Goal: Check status: Check status

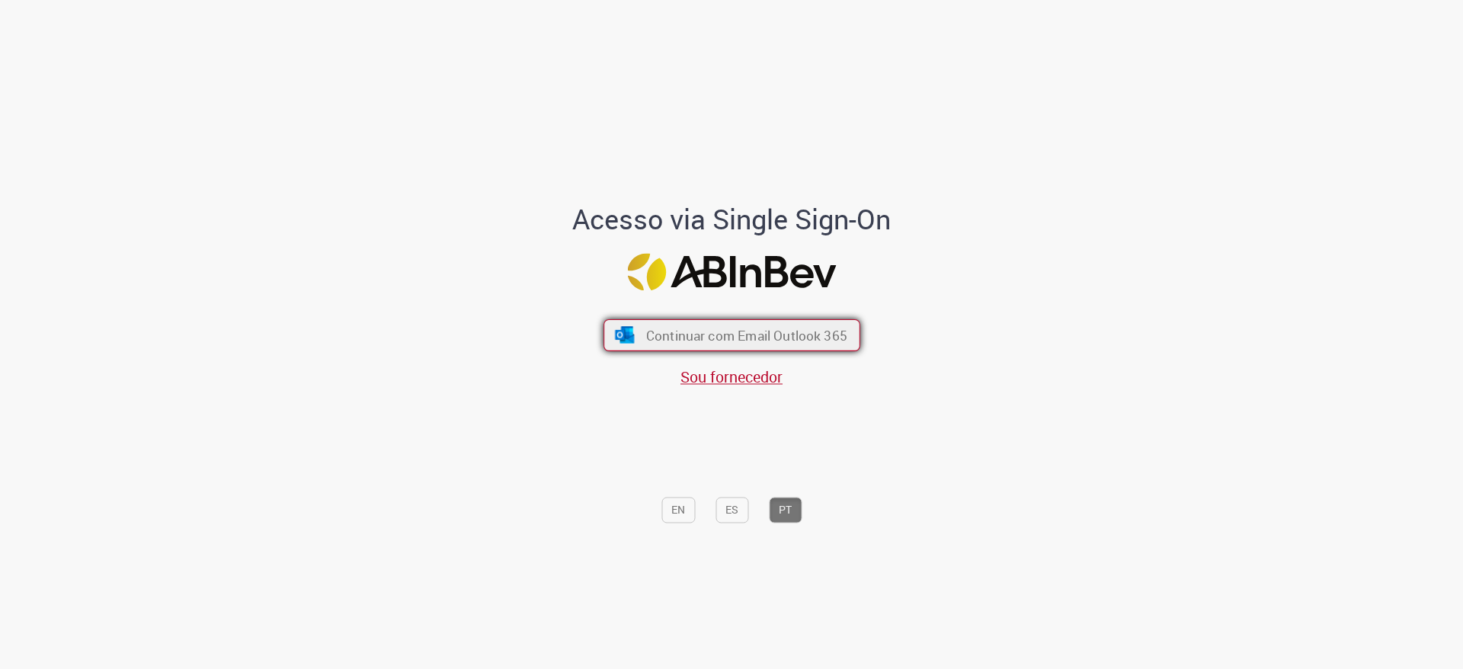
click at [645, 333] on span "Continuar com Email Outlook 365" at bounding box center [745, 336] width 201 height 18
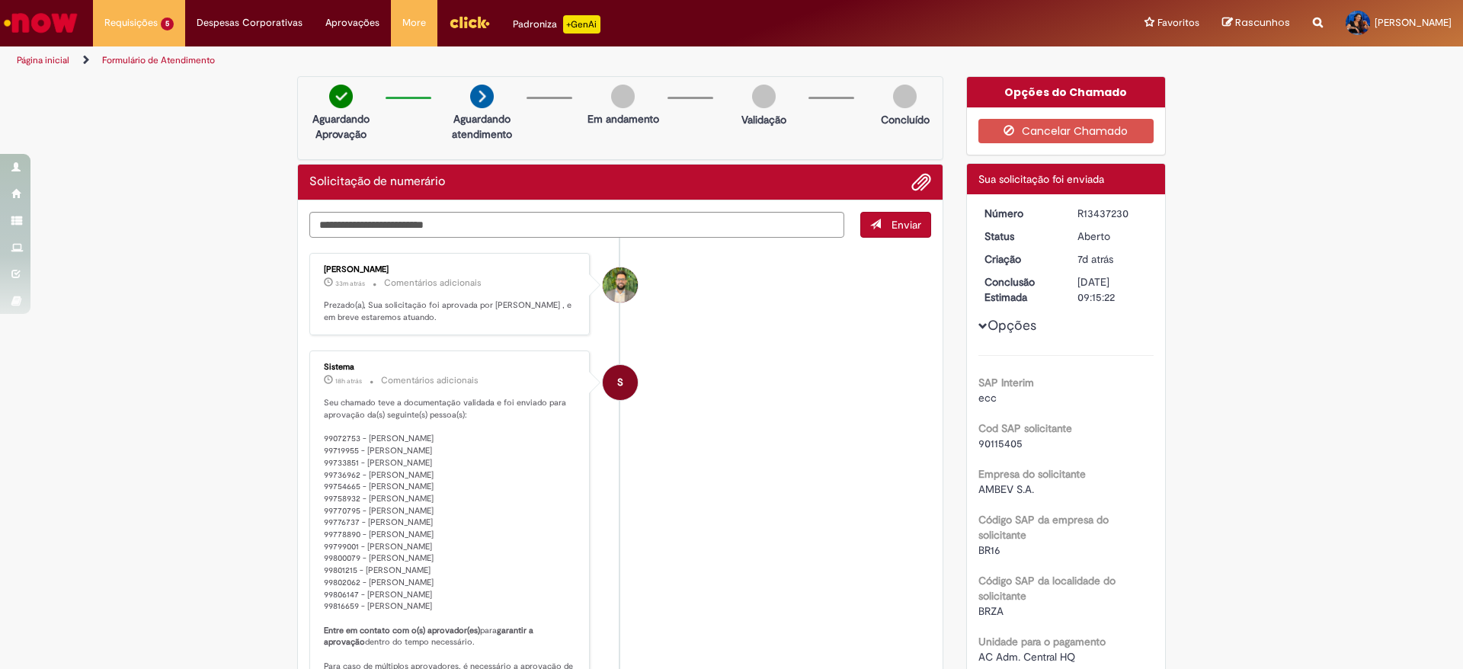
click at [17, 11] on img "Ir para a Homepage" at bounding box center [41, 23] width 78 height 30
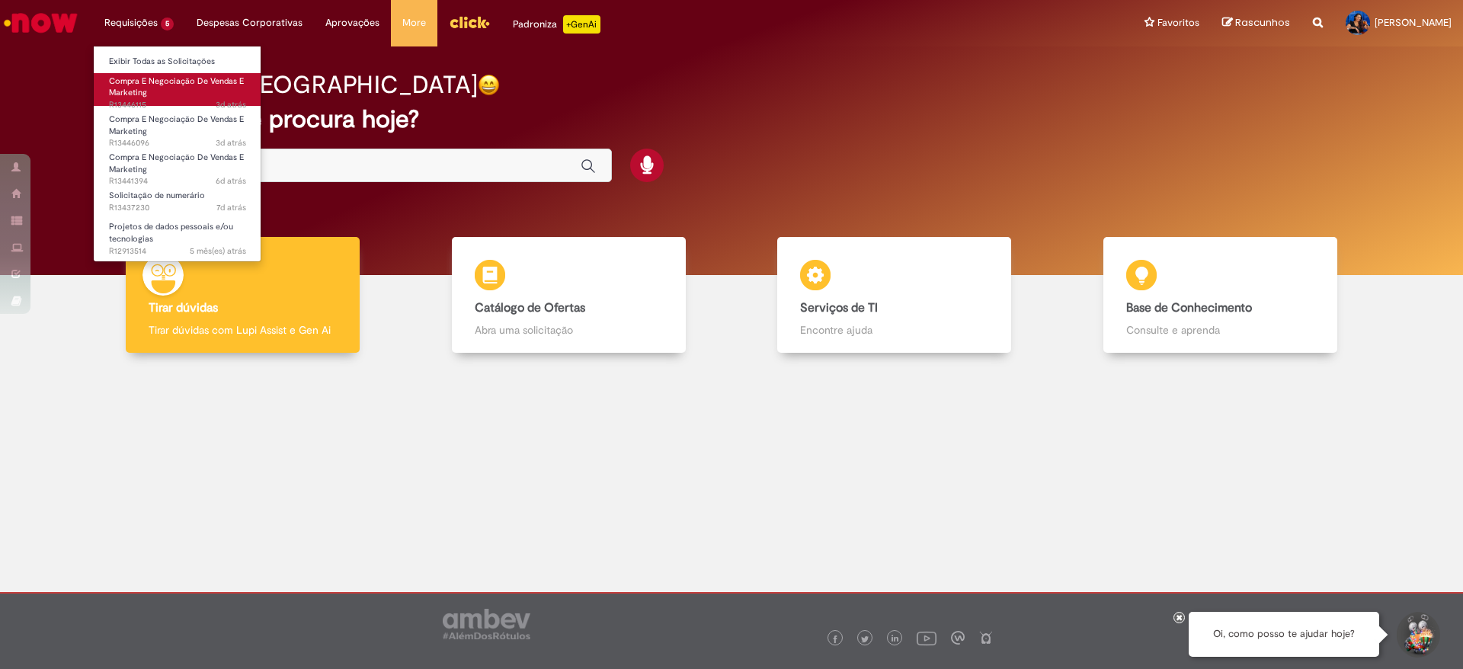
click at [152, 80] on span "Compra E Negociação De Vendas E Marketing" at bounding box center [176, 87] width 135 height 24
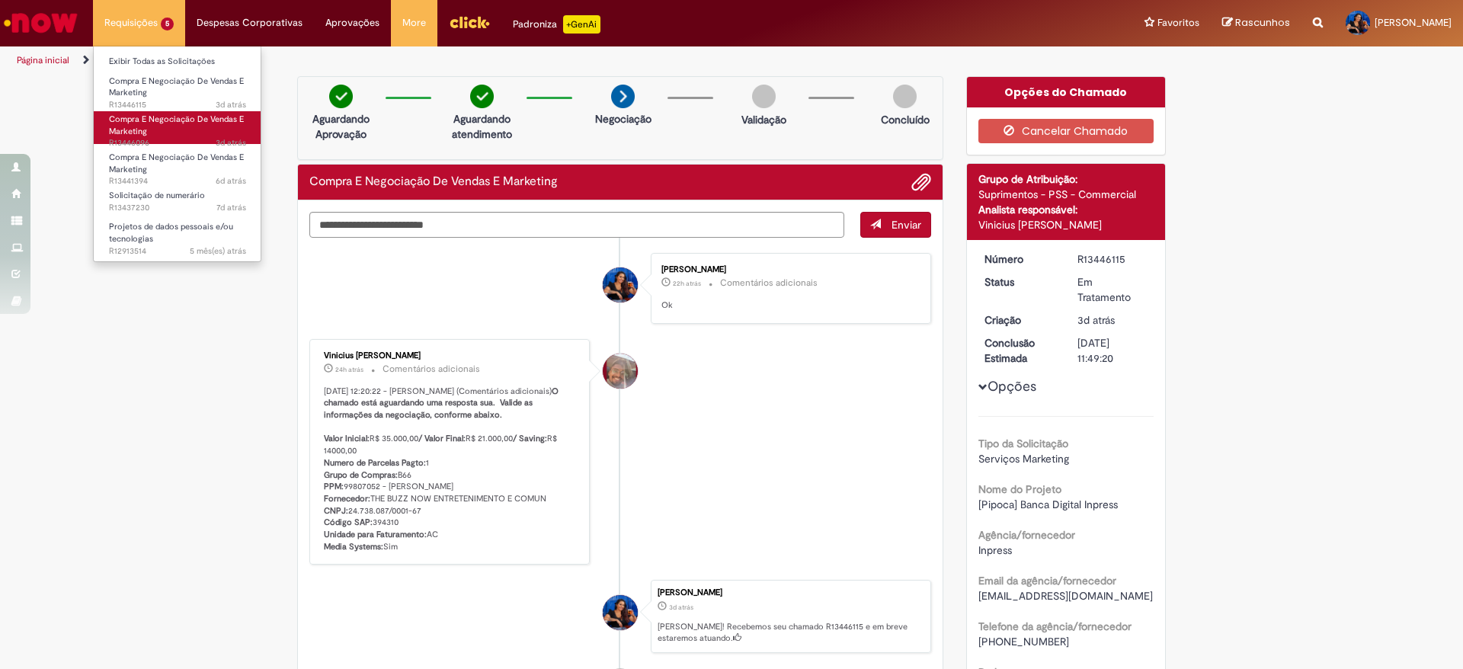
click at [143, 133] on span "Compra E Negociação De Vendas E Marketing" at bounding box center [176, 126] width 135 height 24
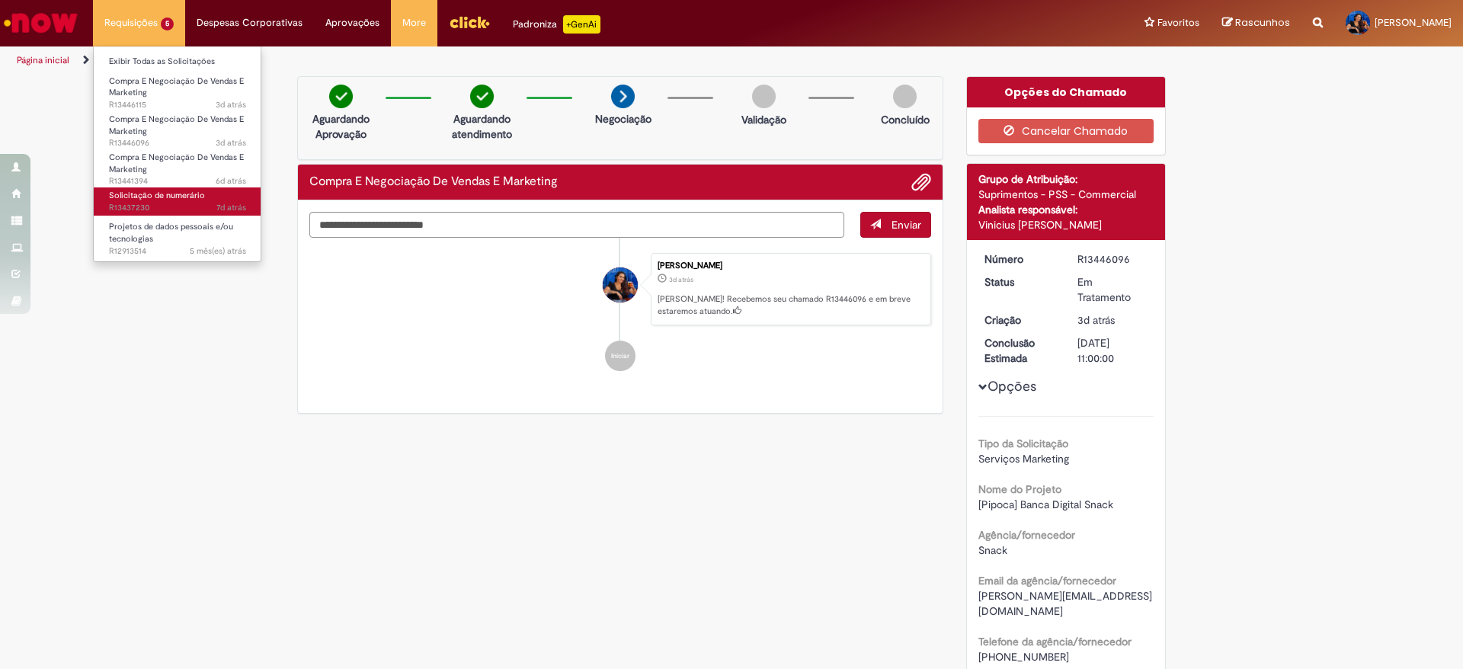
click at [216, 210] on span "7d atrás 7 dias atrás R13437230" at bounding box center [177, 208] width 137 height 12
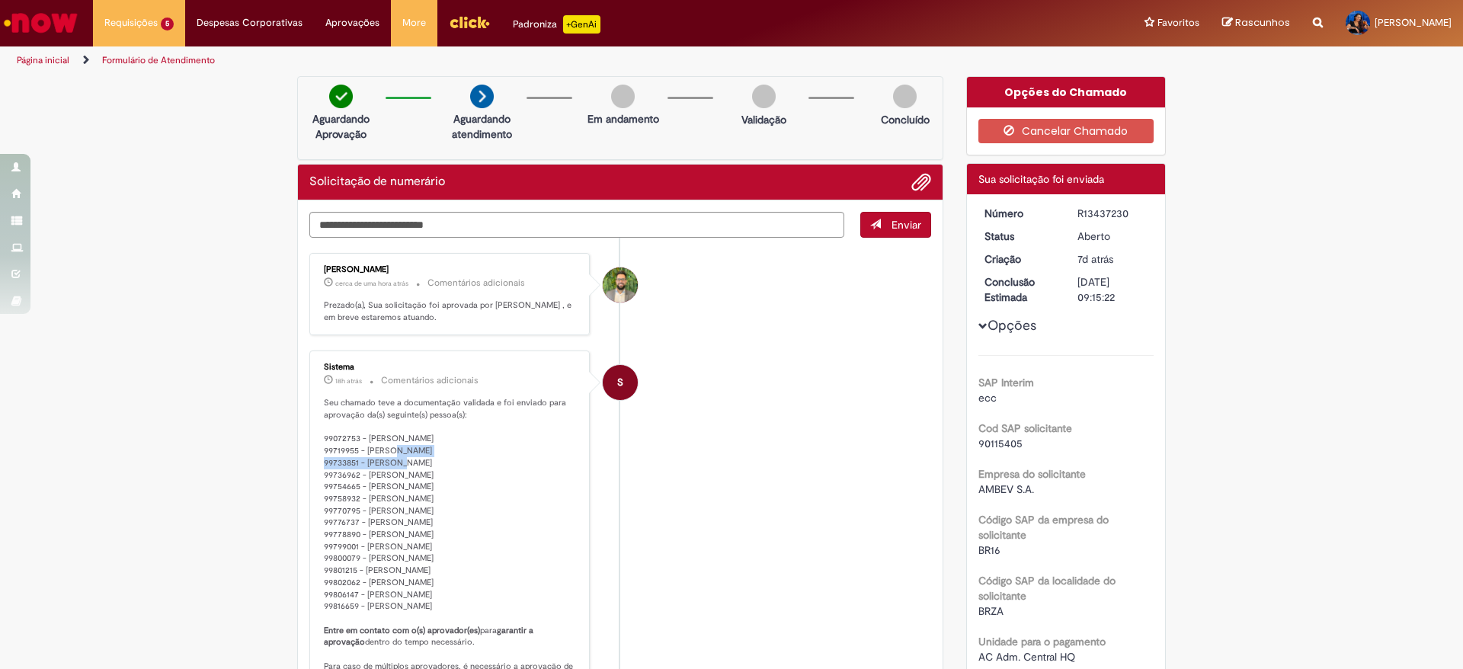
drag, startPoint x: 459, startPoint y: 449, endPoint x: 359, endPoint y: 453, distance: 99.9
click at [359, 453] on p "Seu chamado teve a documentação validada e foi enviado para aprovação da(s) seg…" at bounding box center [451, 564] width 254 height 335
copy p "[PERSON_NAME]"
click at [359, 453] on p "Seu chamado teve a documentação validada e foi enviado para aprovação da(s) seg…" at bounding box center [451, 564] width 254 height 335
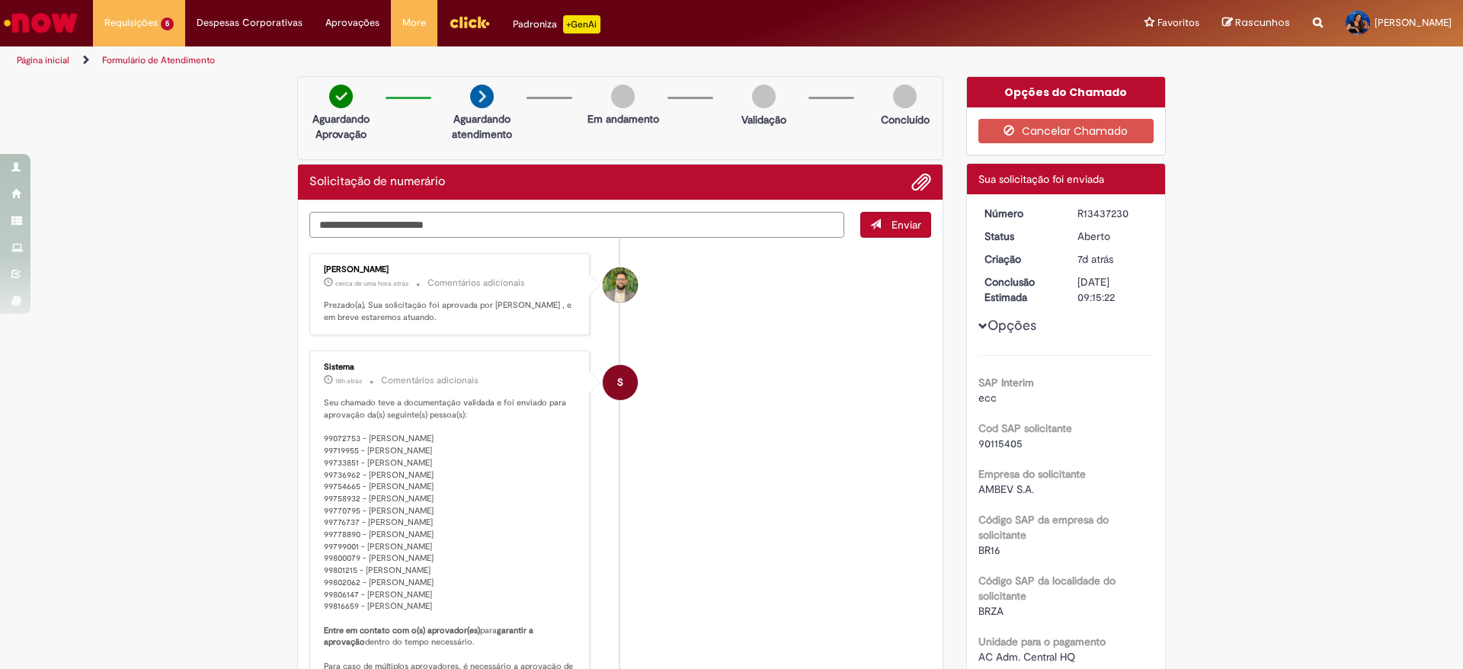
drag, startPoint x: 1065, startPoint y: 210, endPoint x: 1130, endPoint y: 210, distance: 64.8
click at [1130, 210] on dd "R13437230" at bounding box center [1113, 213] width 94 height 15
copy div "R13437230"
drag, startPoint x: 359, startPoint y: 437, endPoint x: 466, endPoint y: 435, distance: 106.7
click at [466, 435] on p "Seu chamado teve a documentação validada e foi enviado para aprovação da(s) seg…" at bounding box center [451, 564] width 254 height 335
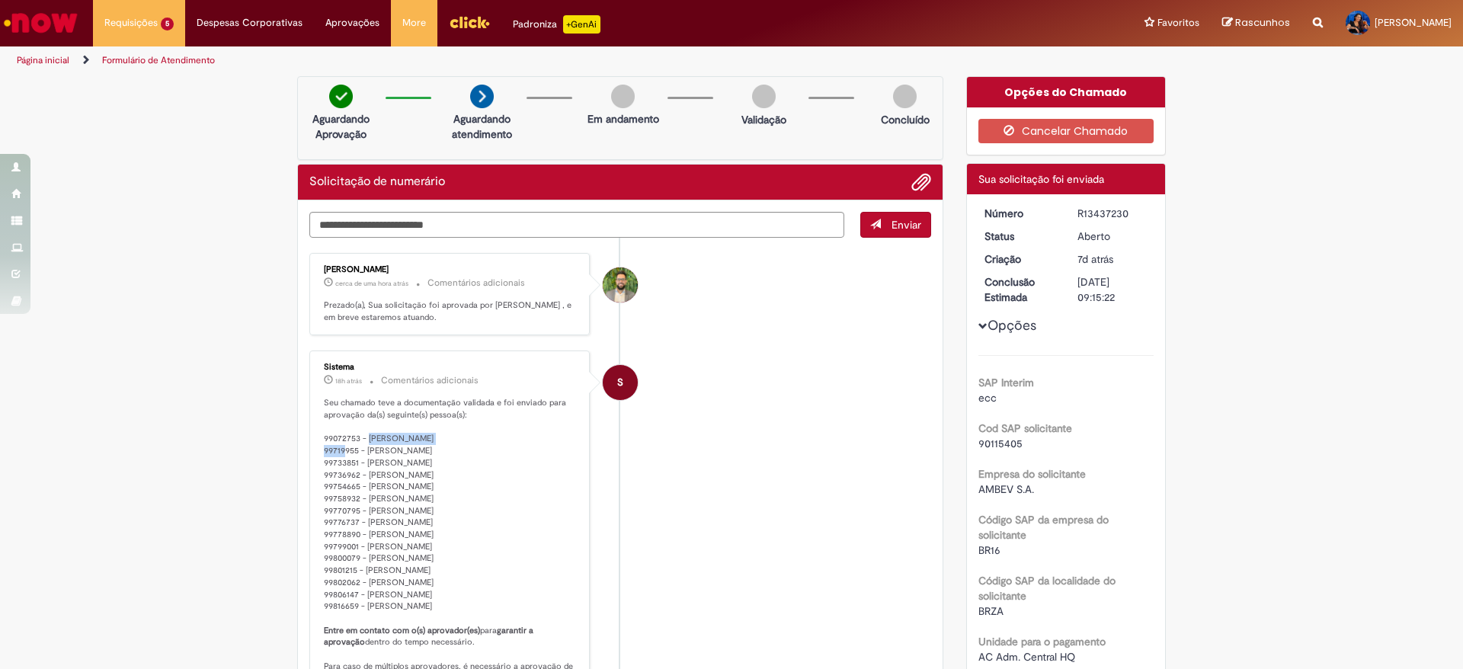
copy p "[PERSON_NAME]"
drag, startPoint x: 313, startPoint y: 437, endPoint x: 352, endPoint y: 437, distance: 38.9
click at [352, 437] on div "Sistema 18h atrás 18 horas atrás Comentários adicionais Seu chamado teve a docu…" at bounding box center [449, 547] width 271 height 385
copy p "99072753"
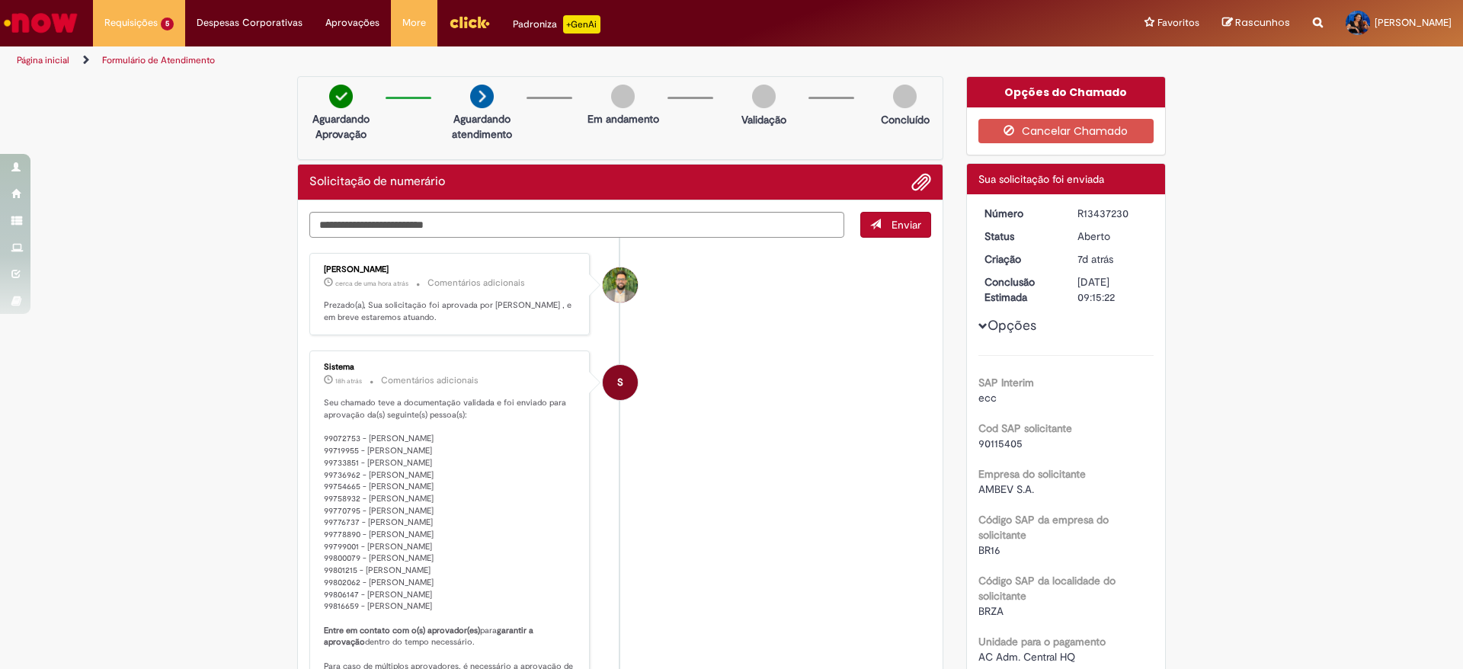
click at [356, 463] on p "Seu chamado teve a documentação validada e foi enviado para aprovação da(s) seg…" at bounding box center [451, 564] width 254 height 335
